Goal: Complete application form

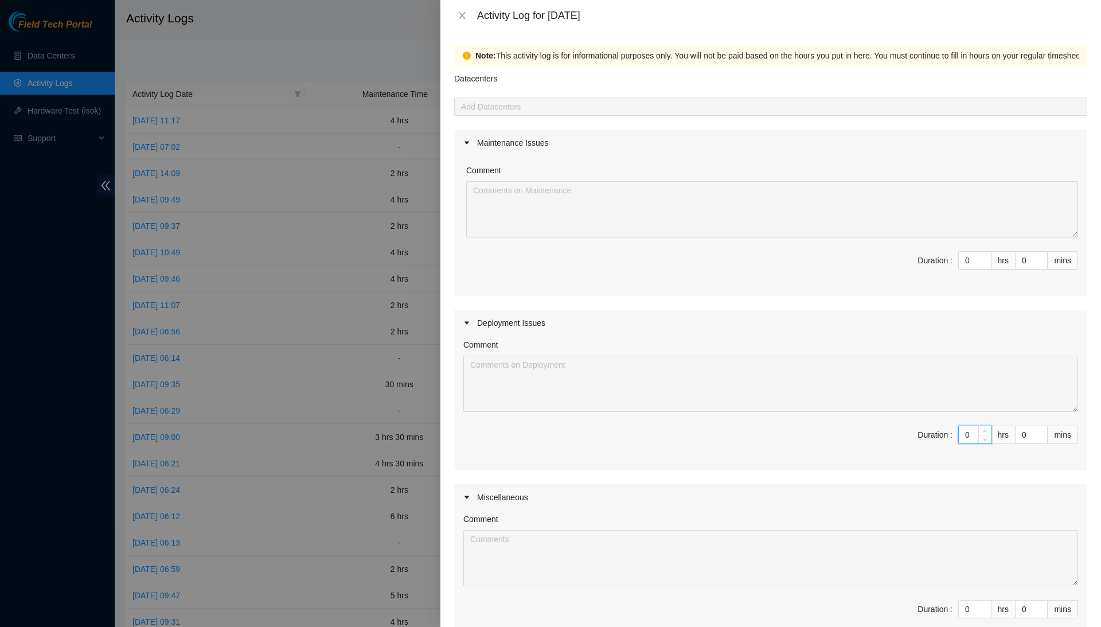
click at [968, 432] on input "0" at bounding box center [975, 434] width 32 height 17
type input "8"
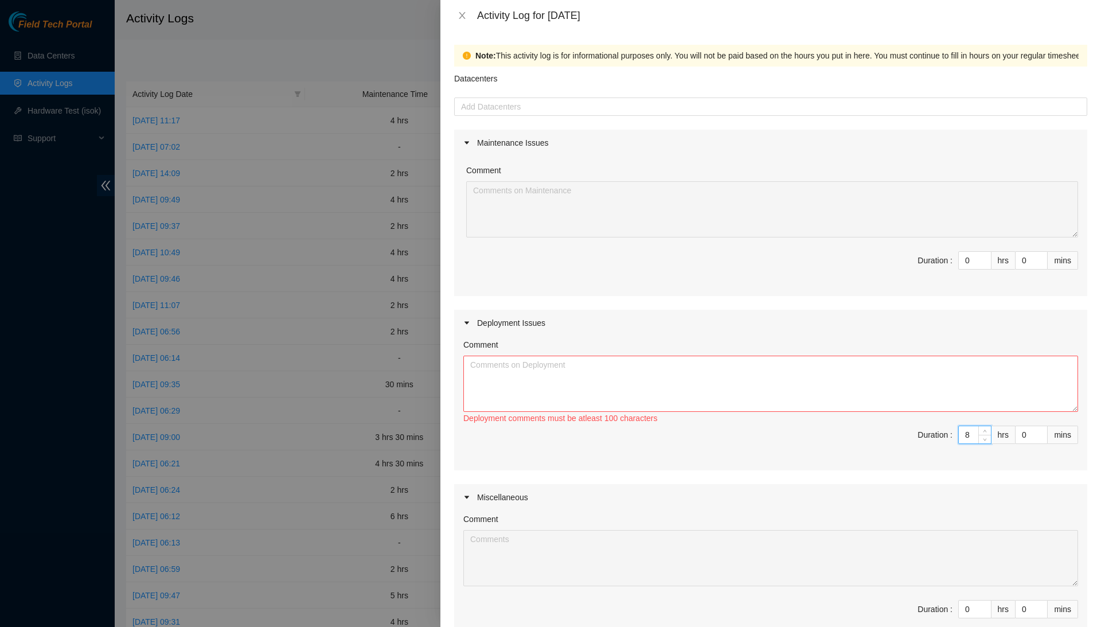
type input "8"
click at [970, 368] on textarea "Comment" at bounding box center [770, 384] width 615 height 56
type textarea "I"
click at [718, 361] on textarea "I spent the first day planning what to work on for DP75331," at bounding box center [770, 384] width 615 height 56
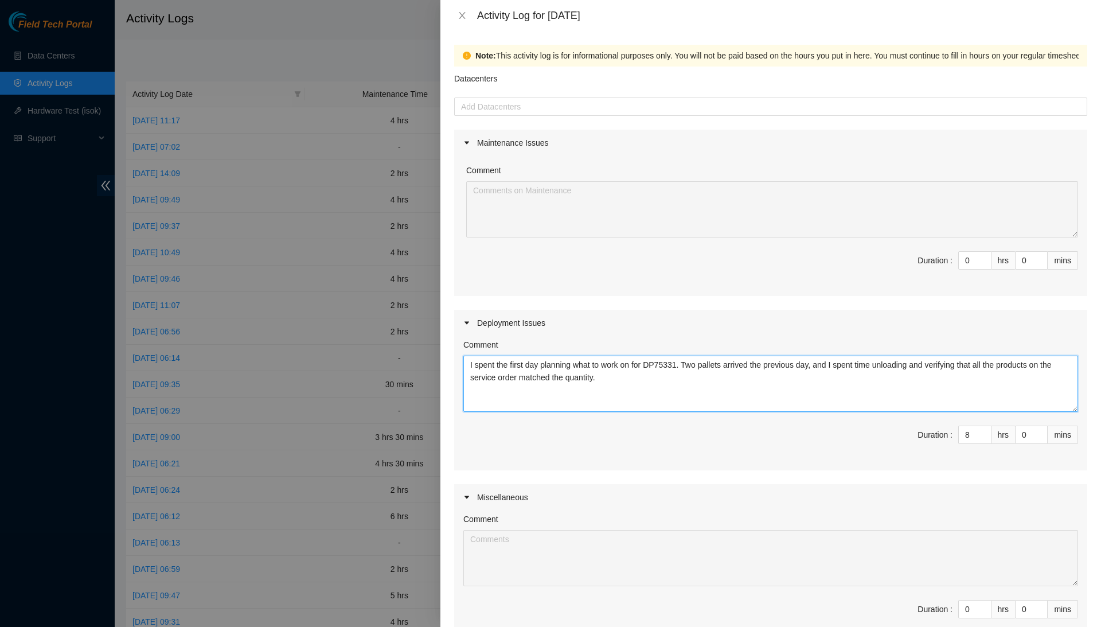
click at [726, 379] on textarea "I spent the first day planning what to work on for DP75331. Two pallets arrived…" at bounding box center [770, 384] width 615 height 56
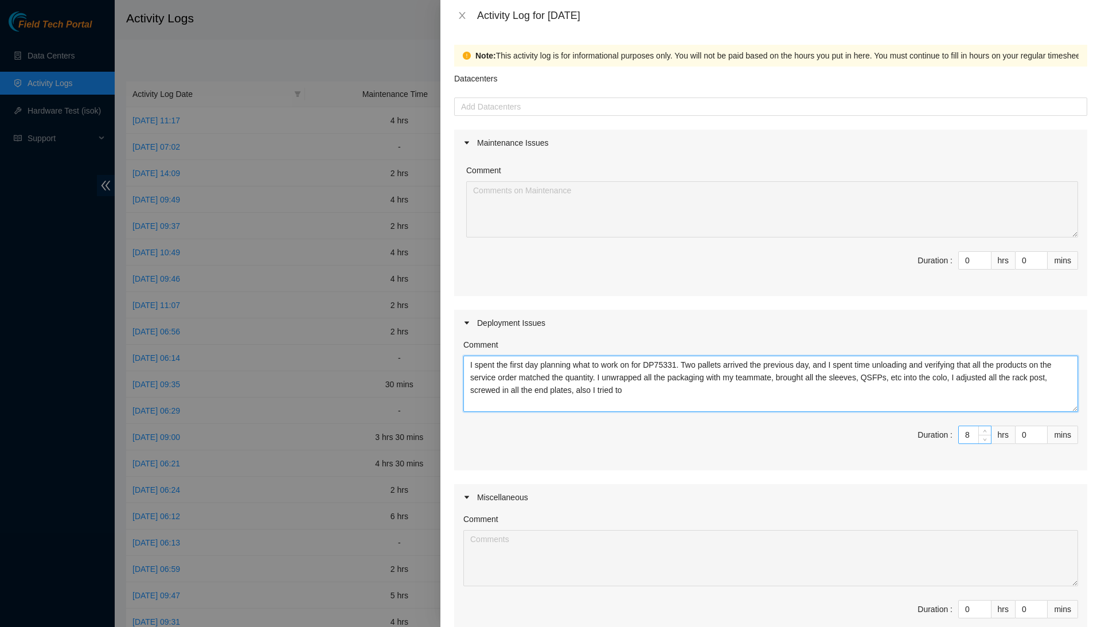
type textarea "I spent the first day planning what to work on for DP75331. Two pallets arrived…"
click at [967, 428] on input "8" at bounding box center [975, 434] width 32 height 17
click at [973, 430] on input "8" at bounding box center [975, 434] width 32 height 17
type input "0"
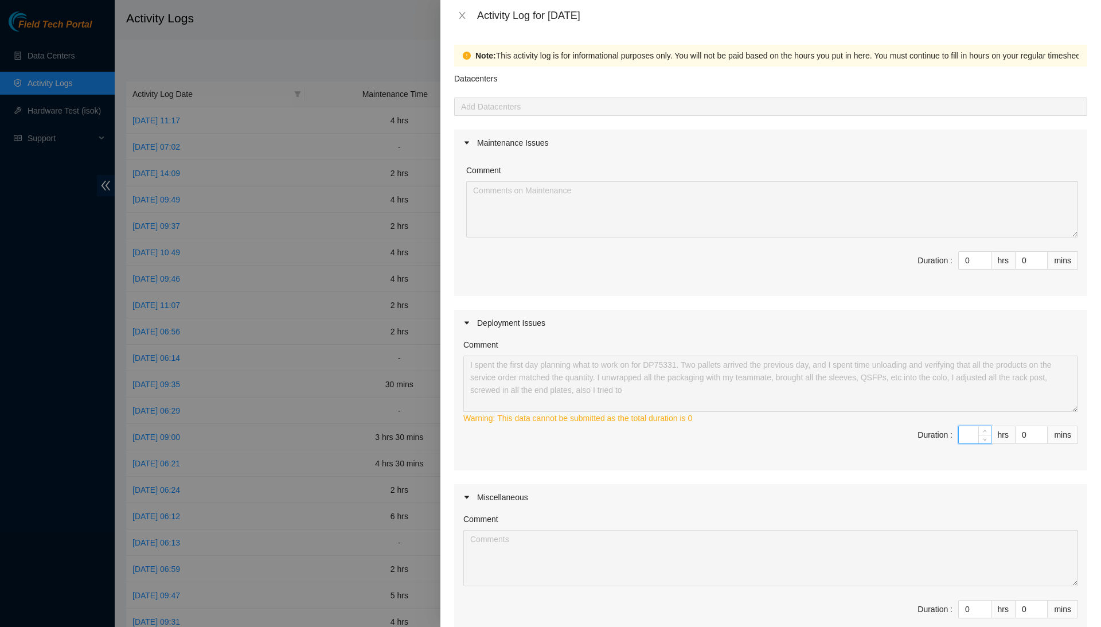
type input "6"
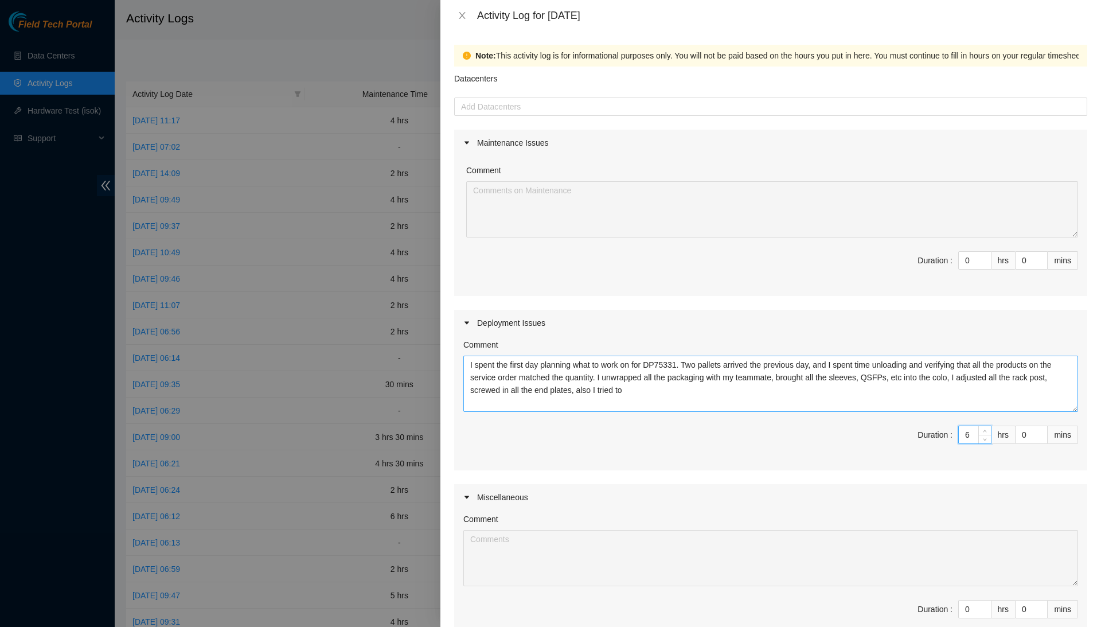
type input "6"
click at [992, 385] on textarea "I spent the first day planning what to work on for DP75331. Two pallets arrived…" at bounding box center [770, 384] width 615 height 56
click at [769, 390] on textarea "I spent the first day planning what to work on for DP75331. Two pallets arrived…" at bounding box center [770, 384] width 615 height 56
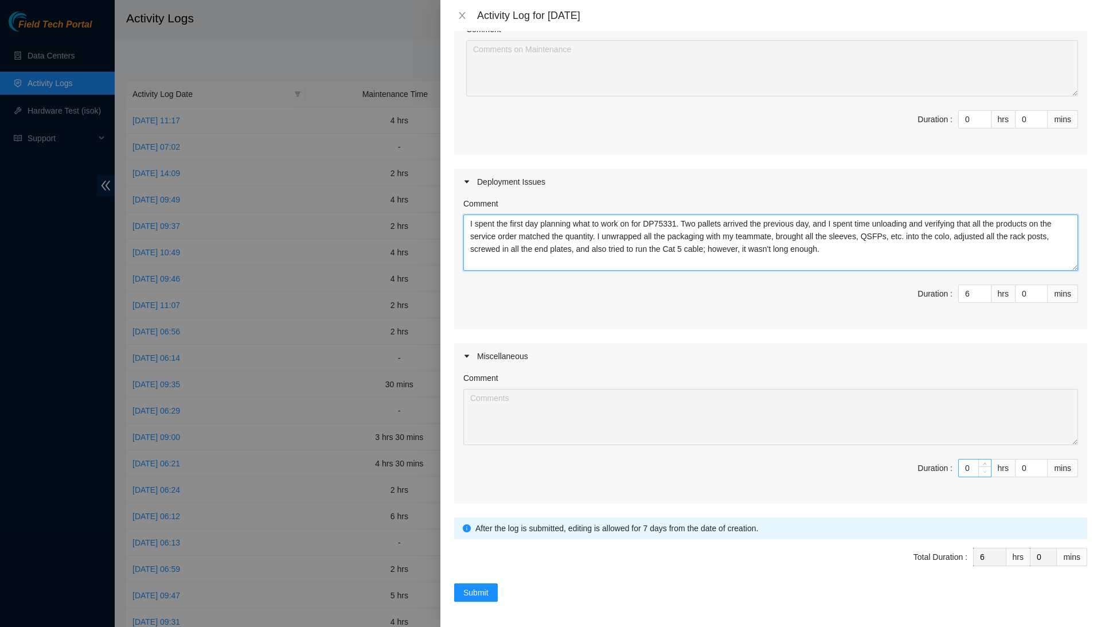
scroll to position [140, 0]
type textarea "I spent the first day planning what to work on for DP75331. Two pallets arrived…"
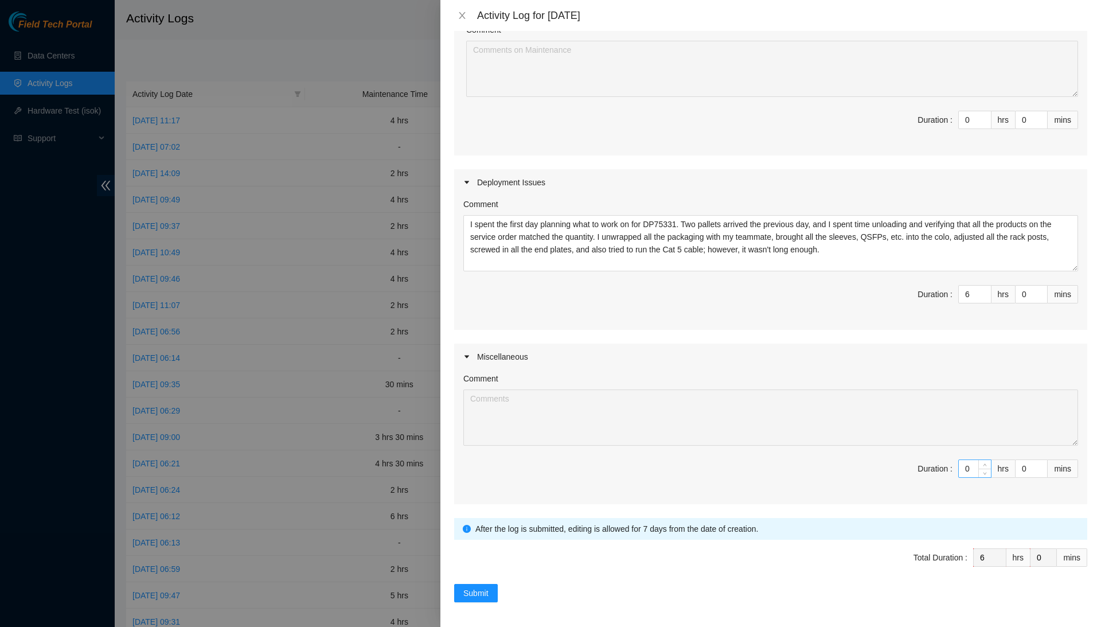
click at [969, 469] on input "0" at bounding box center [975, 468] width 32 height 17
type input "2"
type input "8"
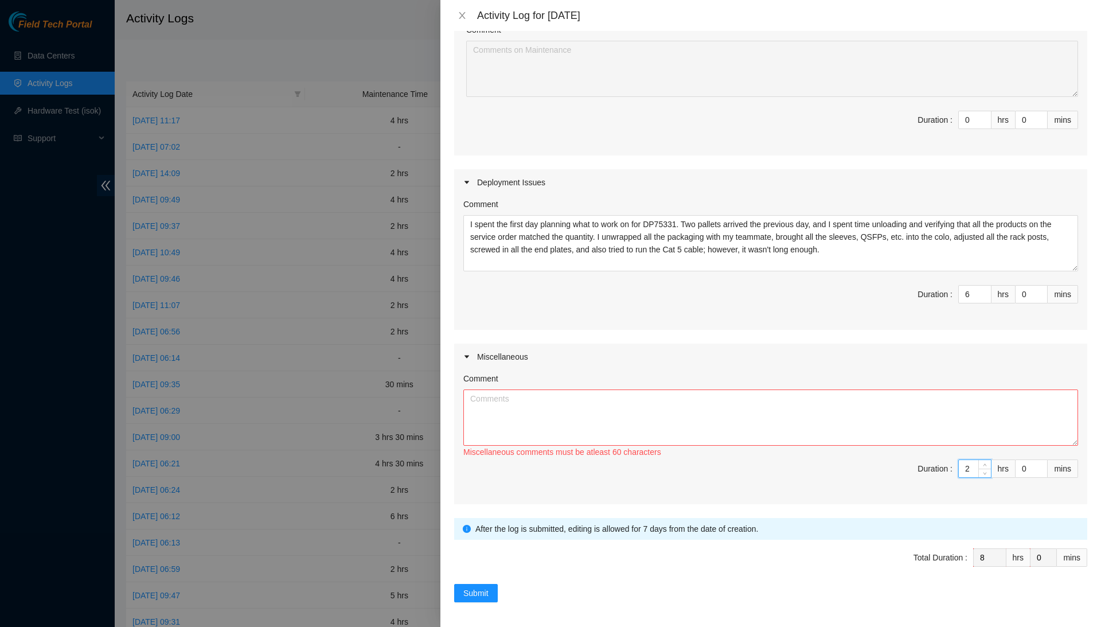
type input "2"
click at [910, 423] on textarea "Comment" at bounding box center [770, 417] width 615 height 56
click at [521, 393] on textarea "Planning time, Beeline timesheet," at bounding box center [770, 417] width 615 height 56
click at [637, 395] on textarea "Planning time for the DP, Beeline timesheet," at bounding box center [770, 417] width 615 height 56
click at [569, 393] on textarea "Planning time for the DP, Beeline timesheet," at bounding box center [770, 417] width 615 height 56
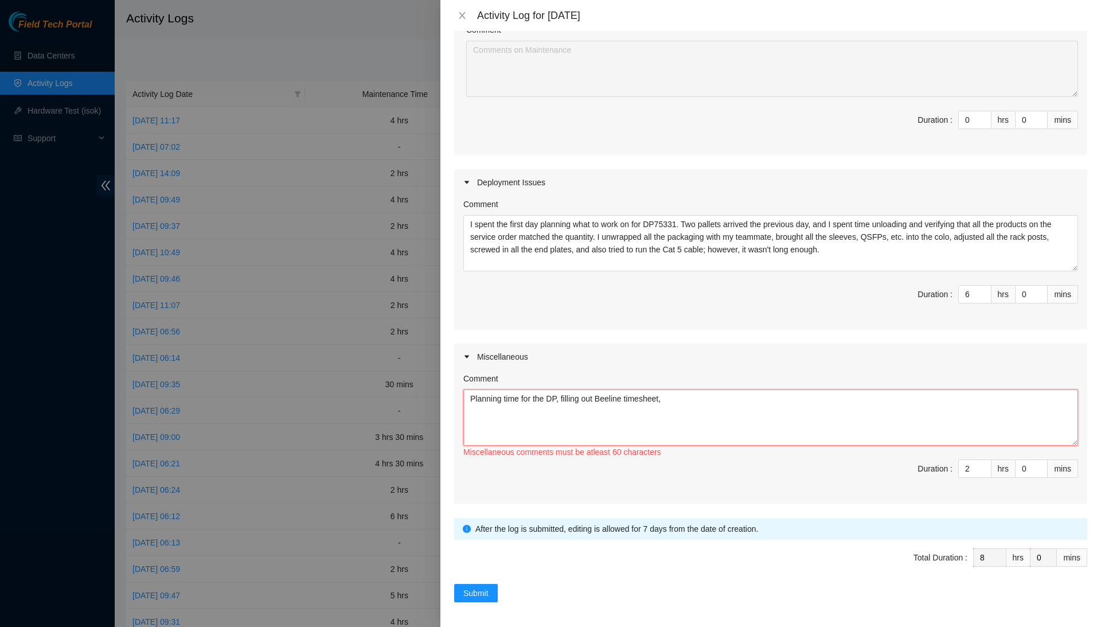
click at [684, 391] on textarea "Planning time for the DP, filling out Beeline timesheet," at bounding box center [770, 417] width 615 height 56
click at [688, 397] on textarea "Planning time for the DP, filling out Beeline timesheet," at bounding box center [770, 417] width 615 height 56
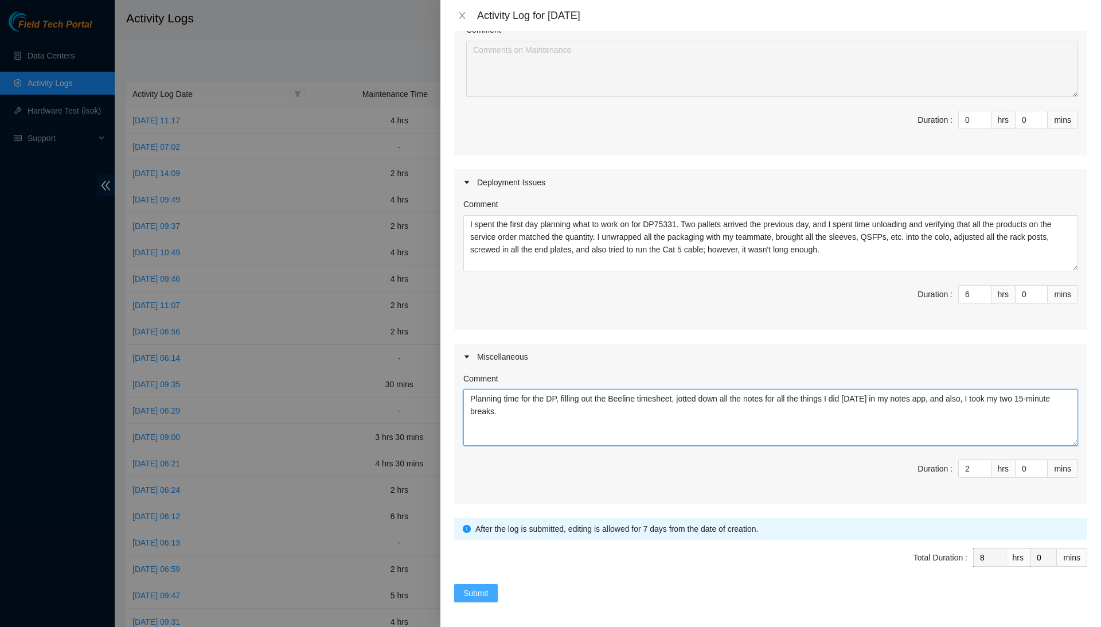
type textarea "Planning time for the DP, filling out the Beeline timesheet, jotted down all th…"
click at [477, 587] on span "Submit" at bounding box center [475, 593] width 25 height 13
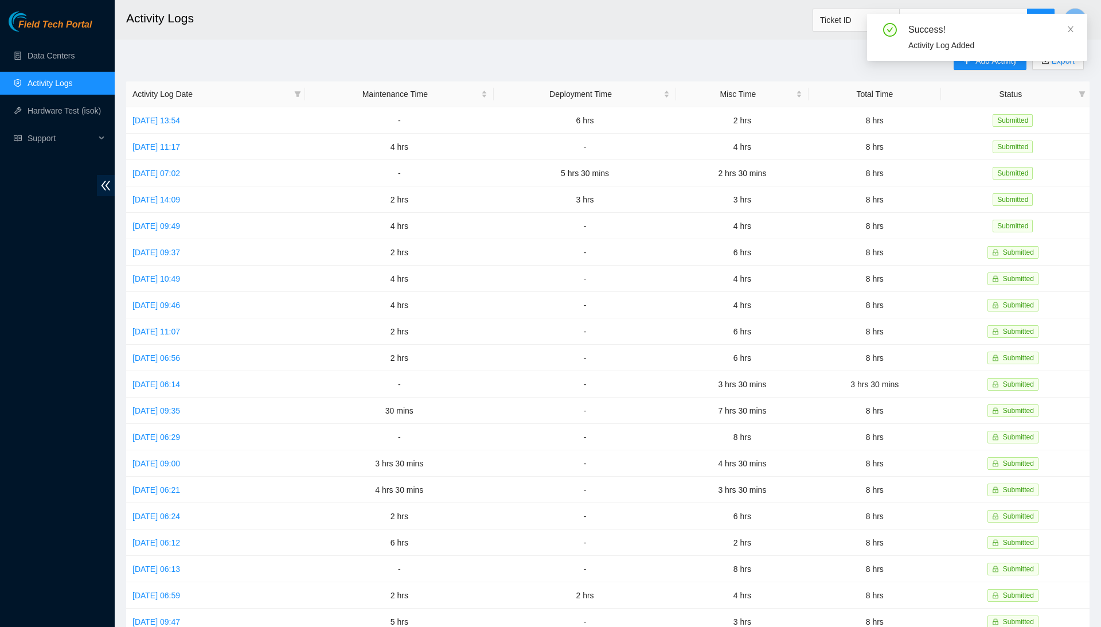
click at [993, 2] on span "Ticket ID" at bounding box center [934, 17] width 243 height 30
click at [180, 116] on link "[DATE] 13:54" at bounding box center [156, 120] width 48 height 9
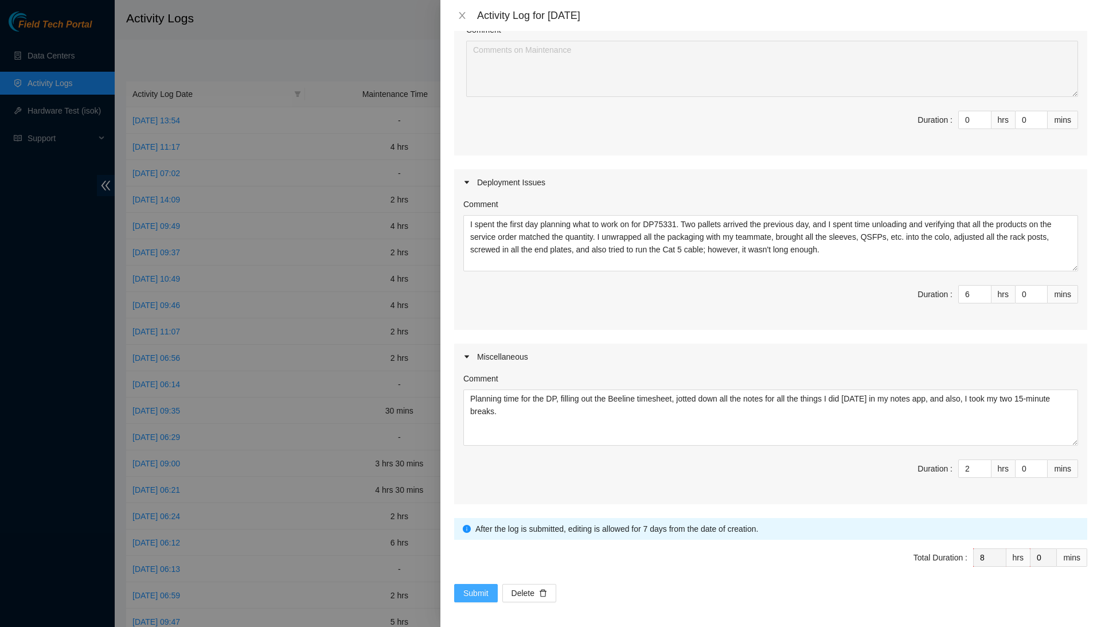
click at [478, 591] on span "Submit" at bounding box center [475, 593] width 25 height 13
